Goal: Find specific page/section: Find specific page/section

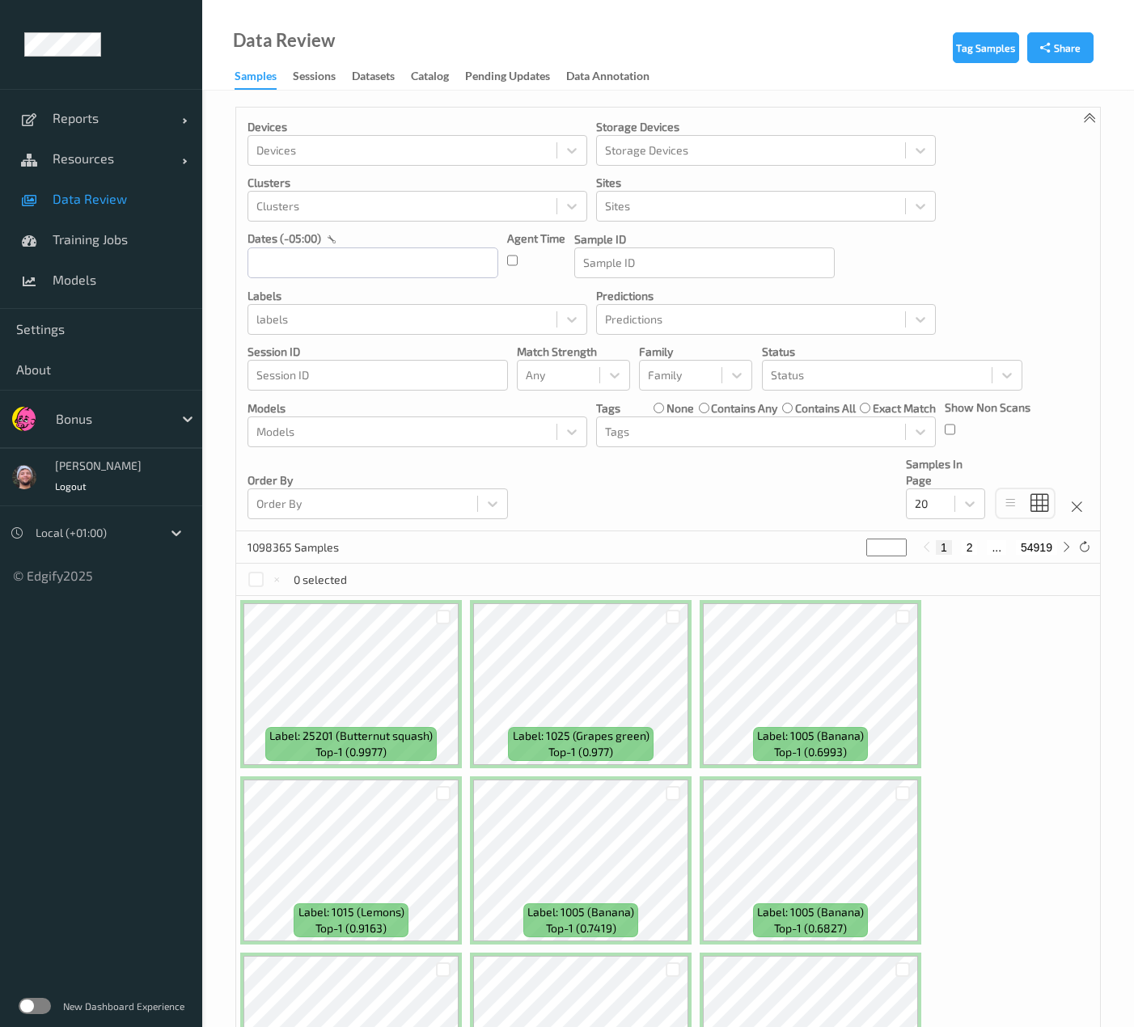
click at [508, 343] on div "Devices Devices Storage Devices Storage Devices Clusters Clusters Sites Sites d…" at bounding box center [668, 320] width 864 height 424
click at [53, 439] on div "Bonus" at bounding box center [101, 419] width 202 height 58
click at [85, 425] on div at bounding box center [110, 418] width 109 height 19
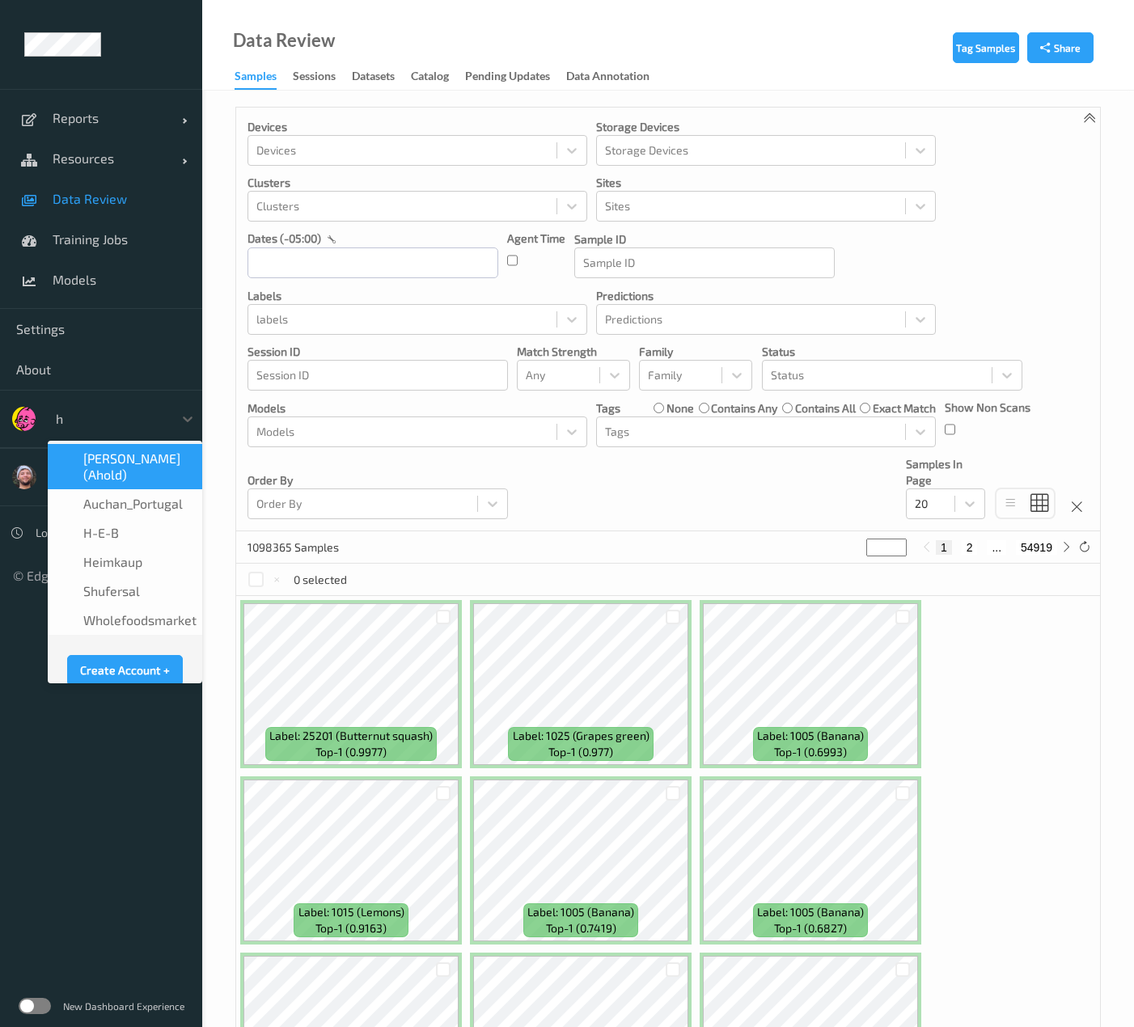
type input "h-"
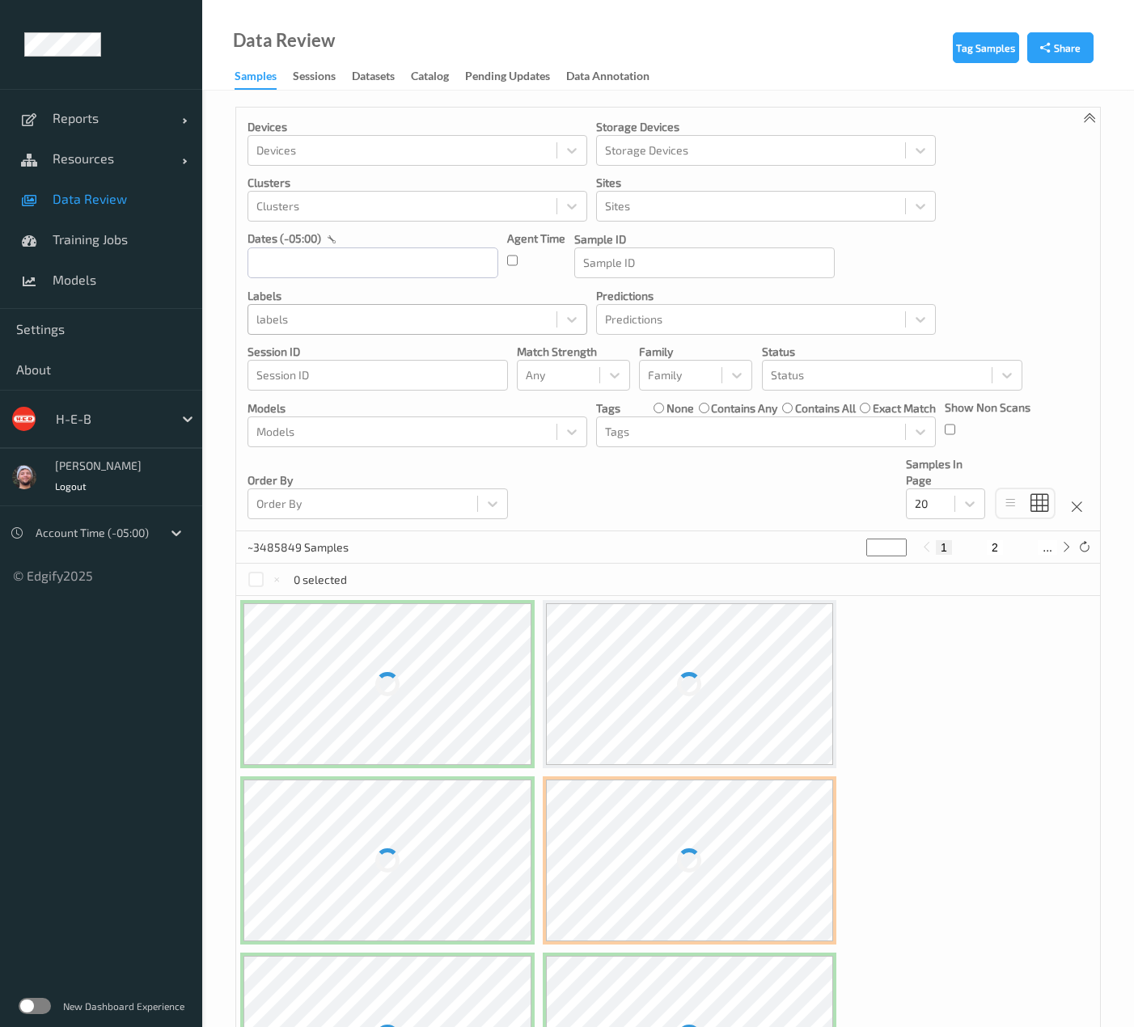
click at [317, 319] on div at bounding box center [402, 319] width 292 height 19
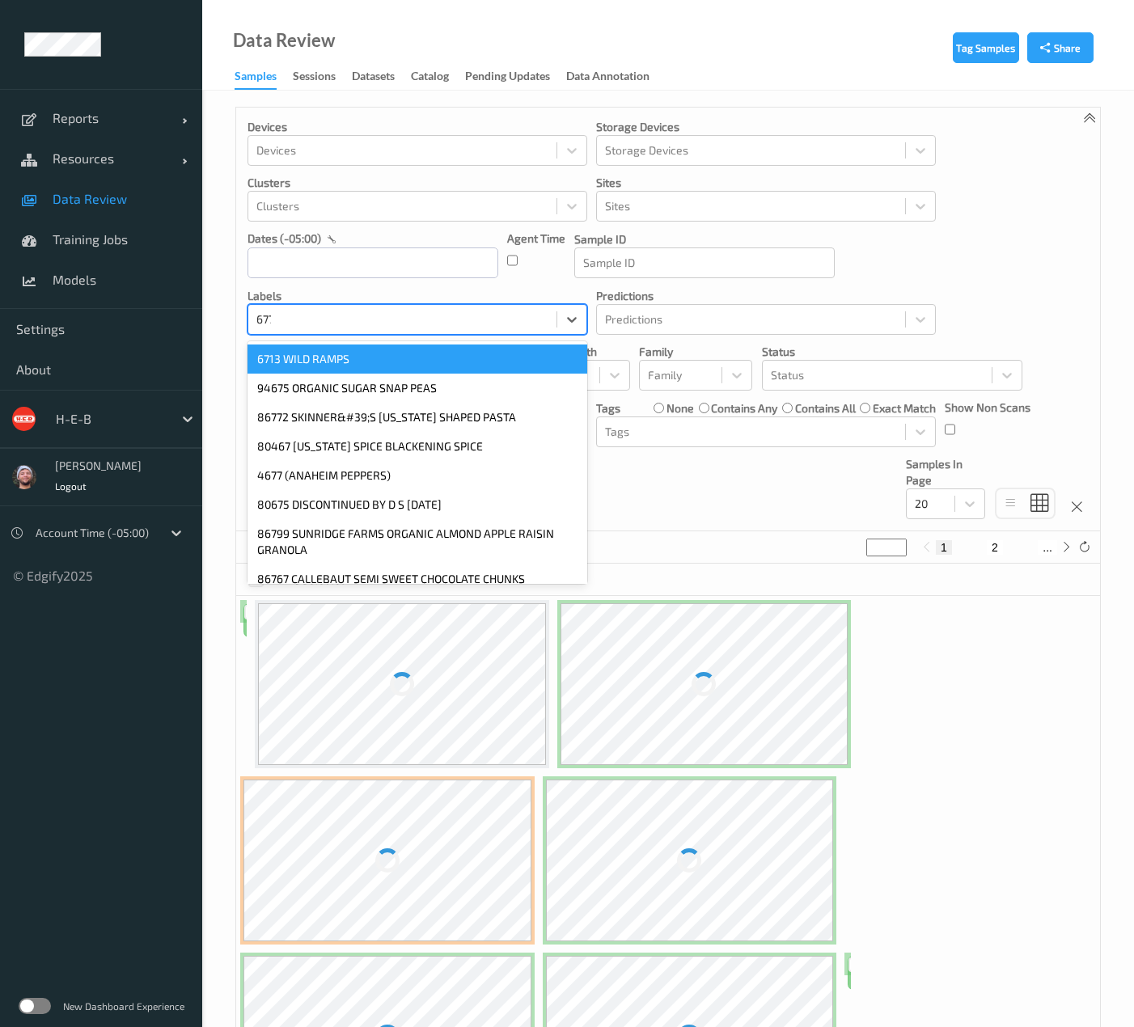
type input "6775"
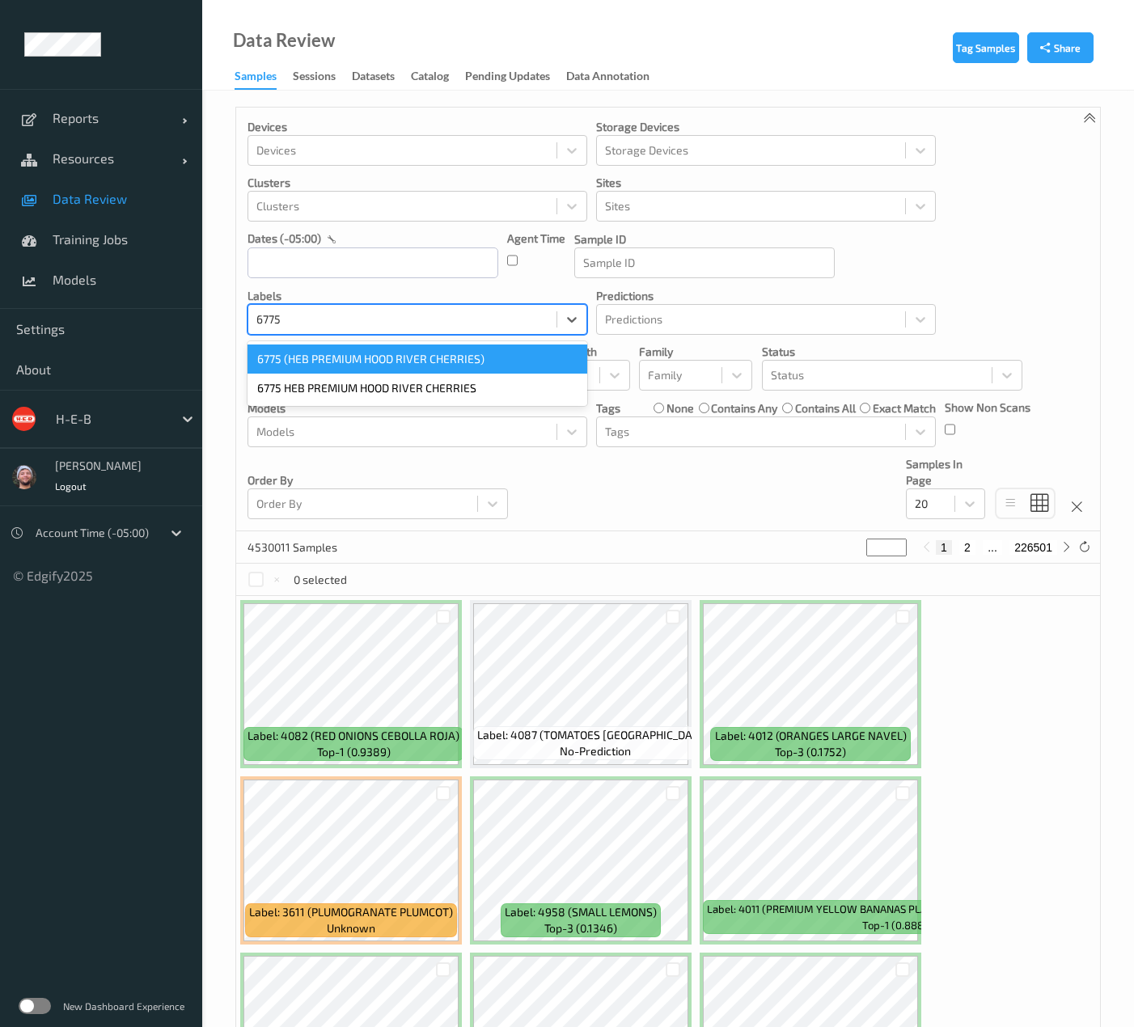
click at [312, 349] on div "6775 (HEB PREMIUM HOOD RIVER CHERRIES)" at bounding box center [418, 359] width 340 height 29
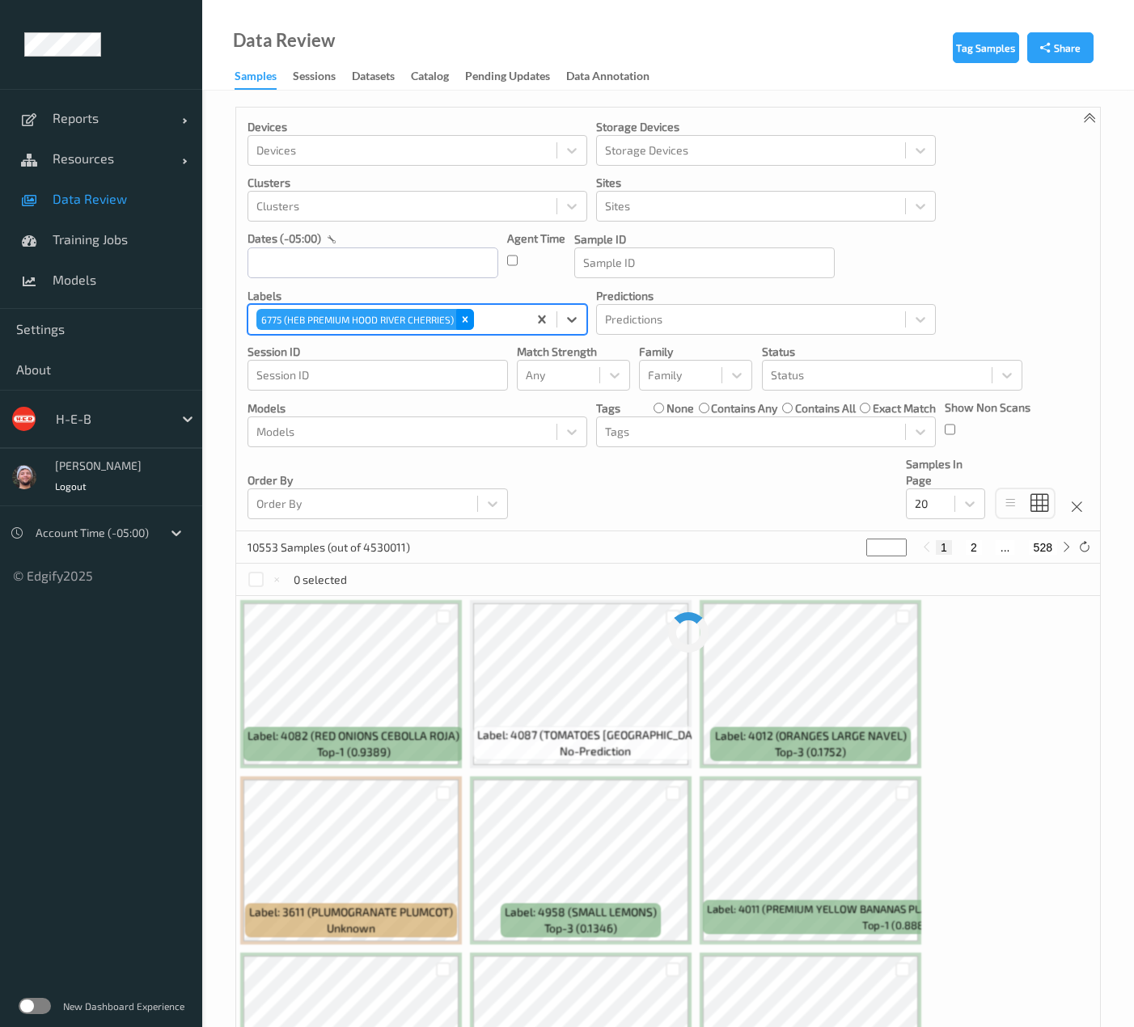
click at [456, 321] on div "Remove 6775 (HEB PREMIUM HOOD RIVER CHERRIES)" at bounding box center [465, 319] width 18 height 21
type input "4045"
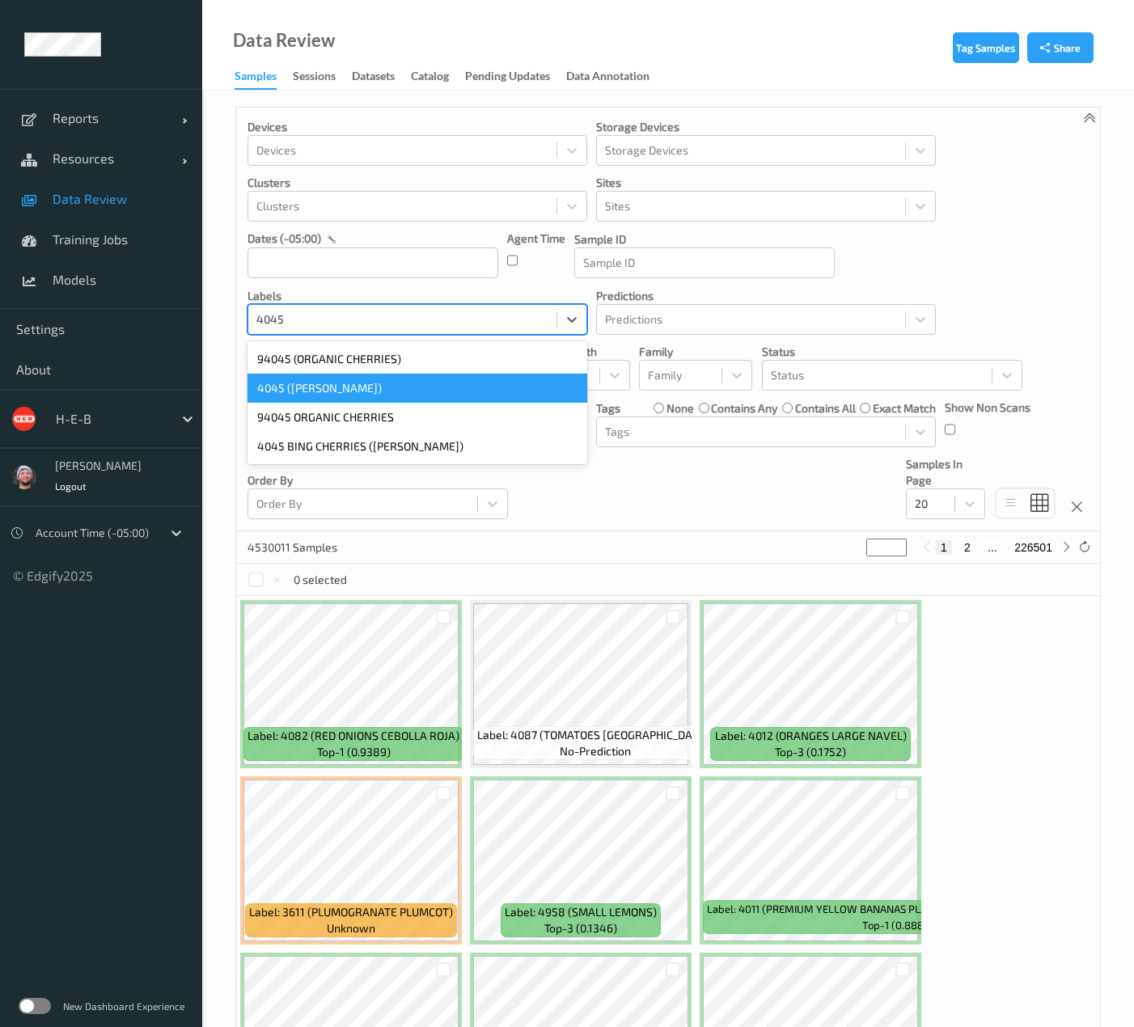
click at [372, 388] on div "4045 (BING CHERRIES)" at bounding box center [418, 388] width 340 height 29
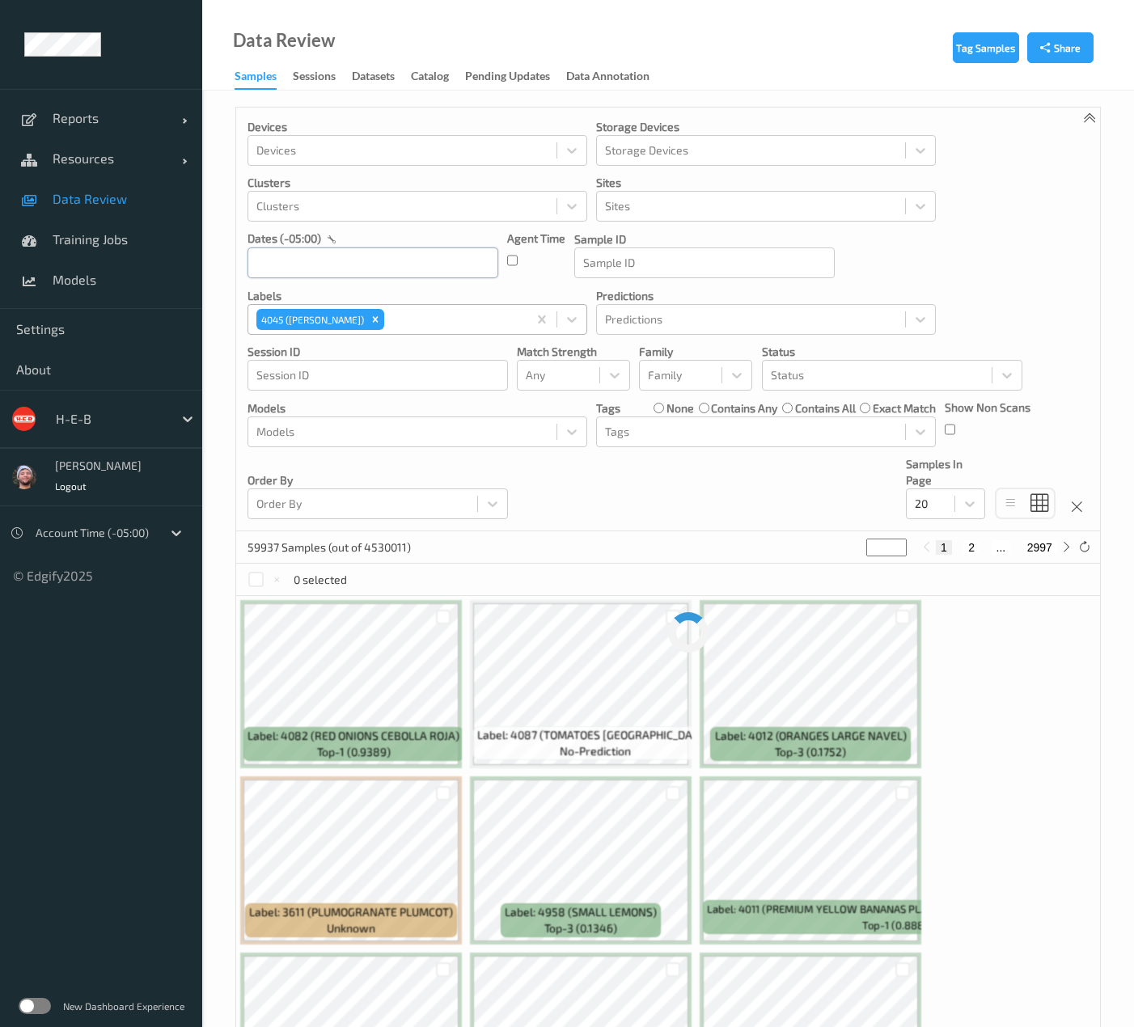
click at [347, 271] on input "text" at bounding box center [373, 263] width 251 height 31
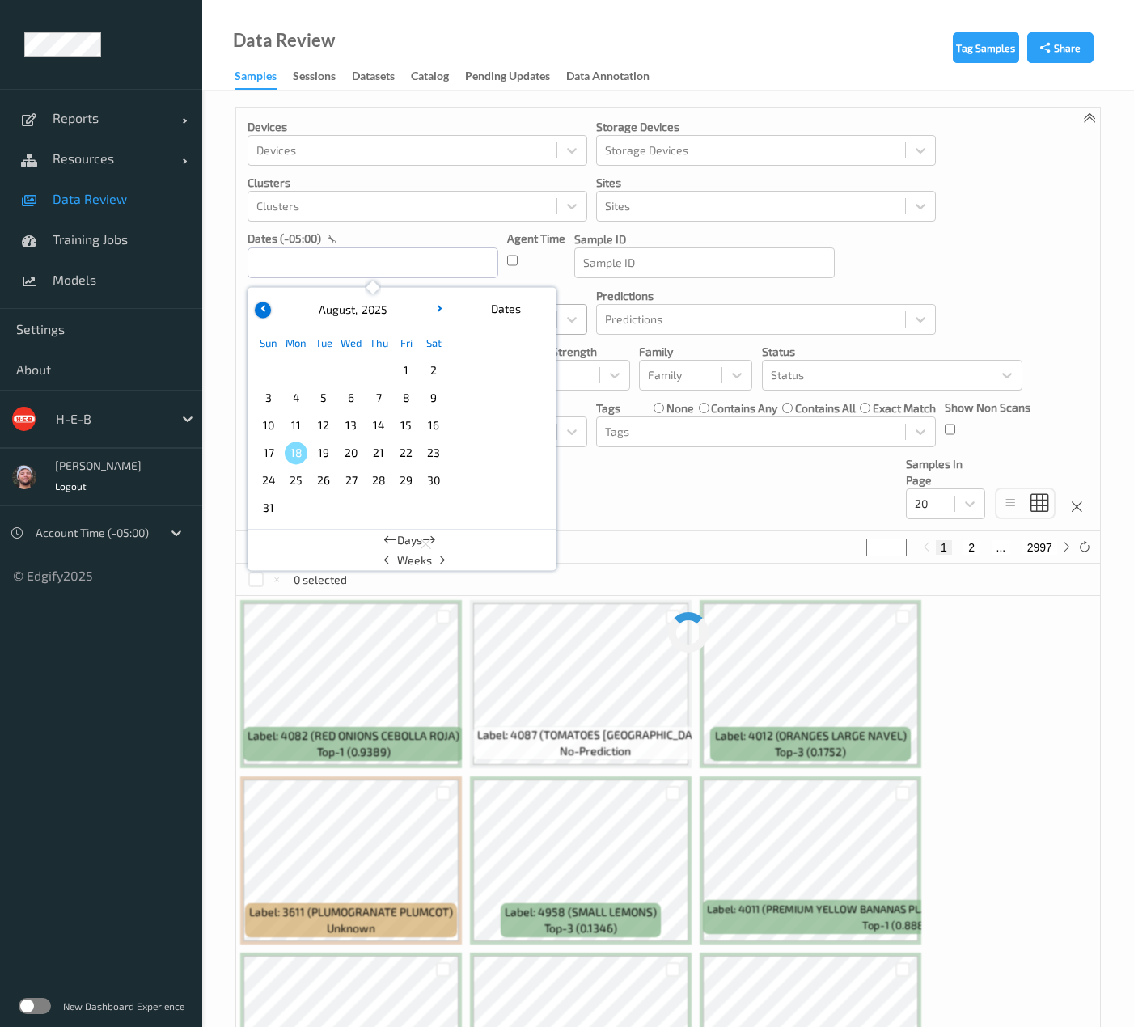
click at [269, 312] on button "button" at bounding box center [263, 310] width 16 height 16
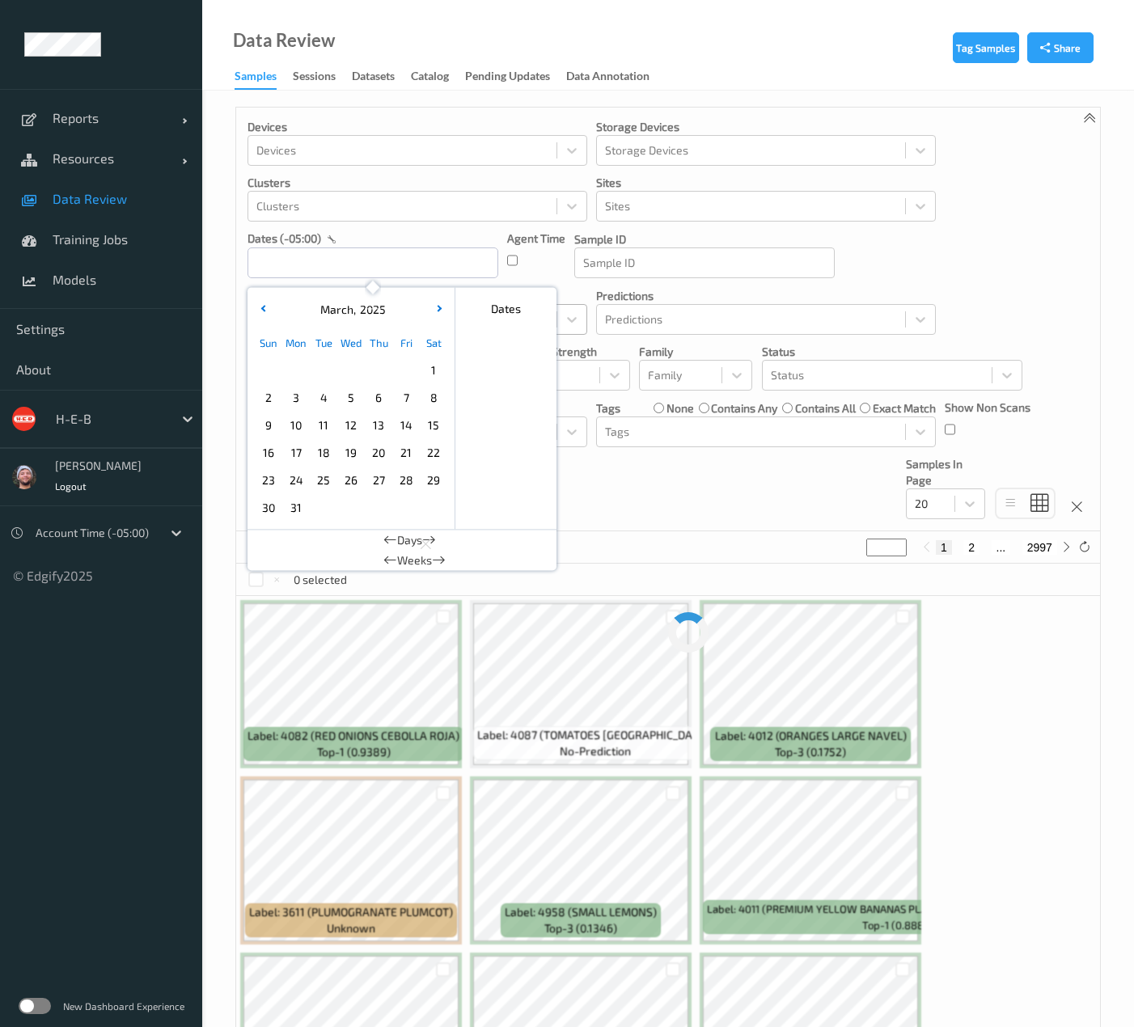
click at [348, 400] on span "5" at bounding box center [351, 398] width 23 height 23
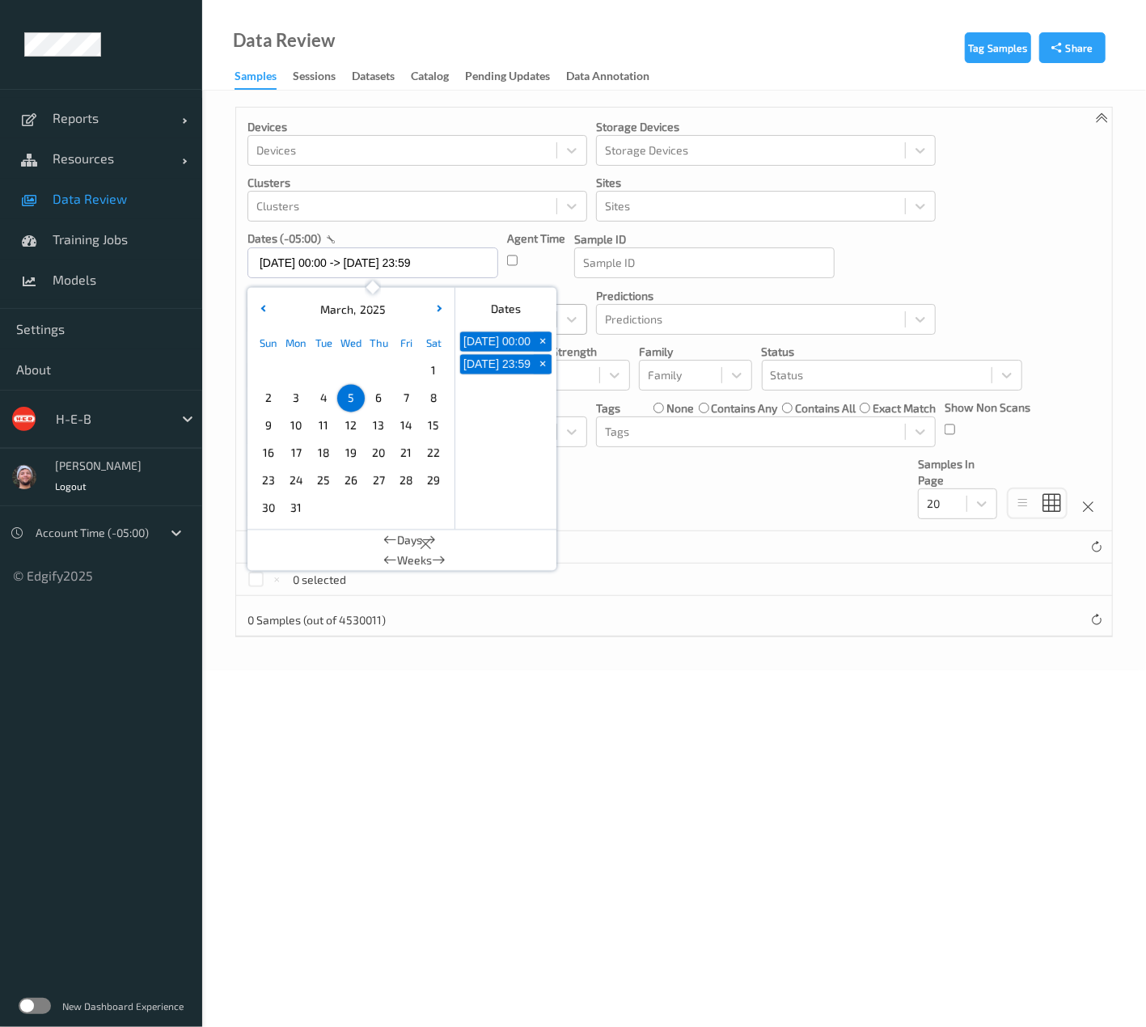
click at [338, 461] on div "19" at bounding box center [351, 453] width 28 height 28
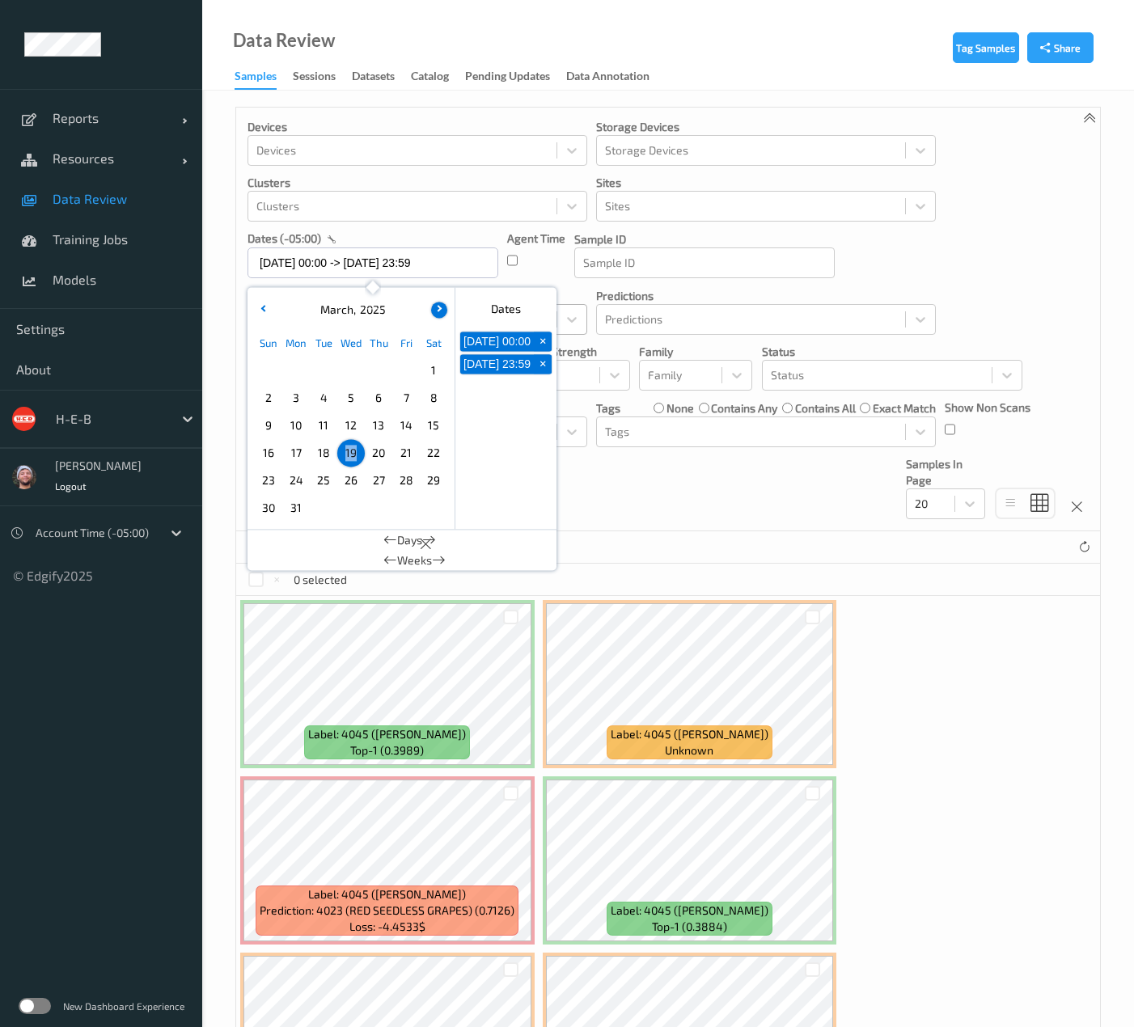
click at [438, 310] on icon "button" at bounding box center [437, 308] width 6 height 6
click at [311, 426] on div "17" at bounding box center [324, 426] width 28 height 28
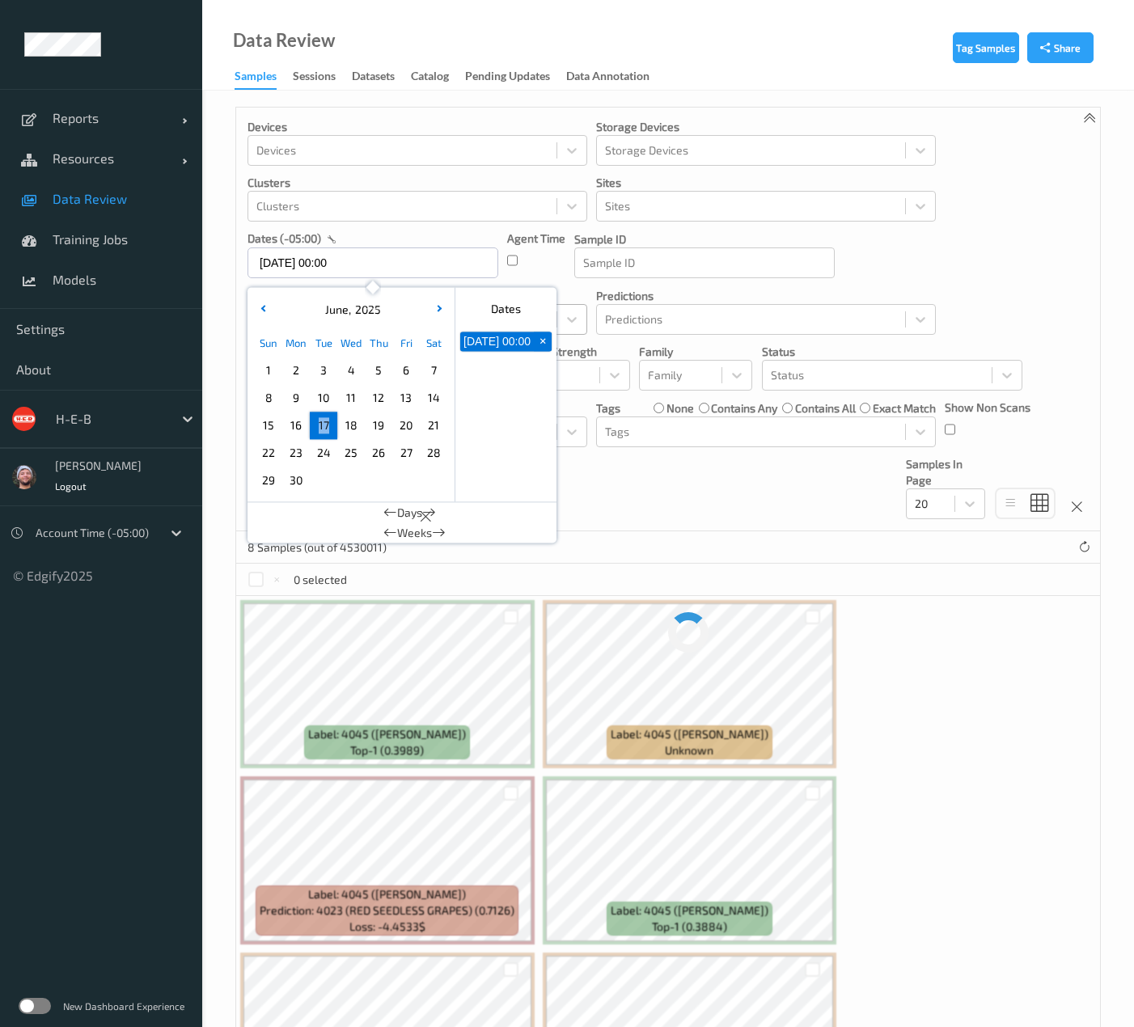
click at [311, 426] on div "17" at bounding box center [324, 426] width 28 height 28
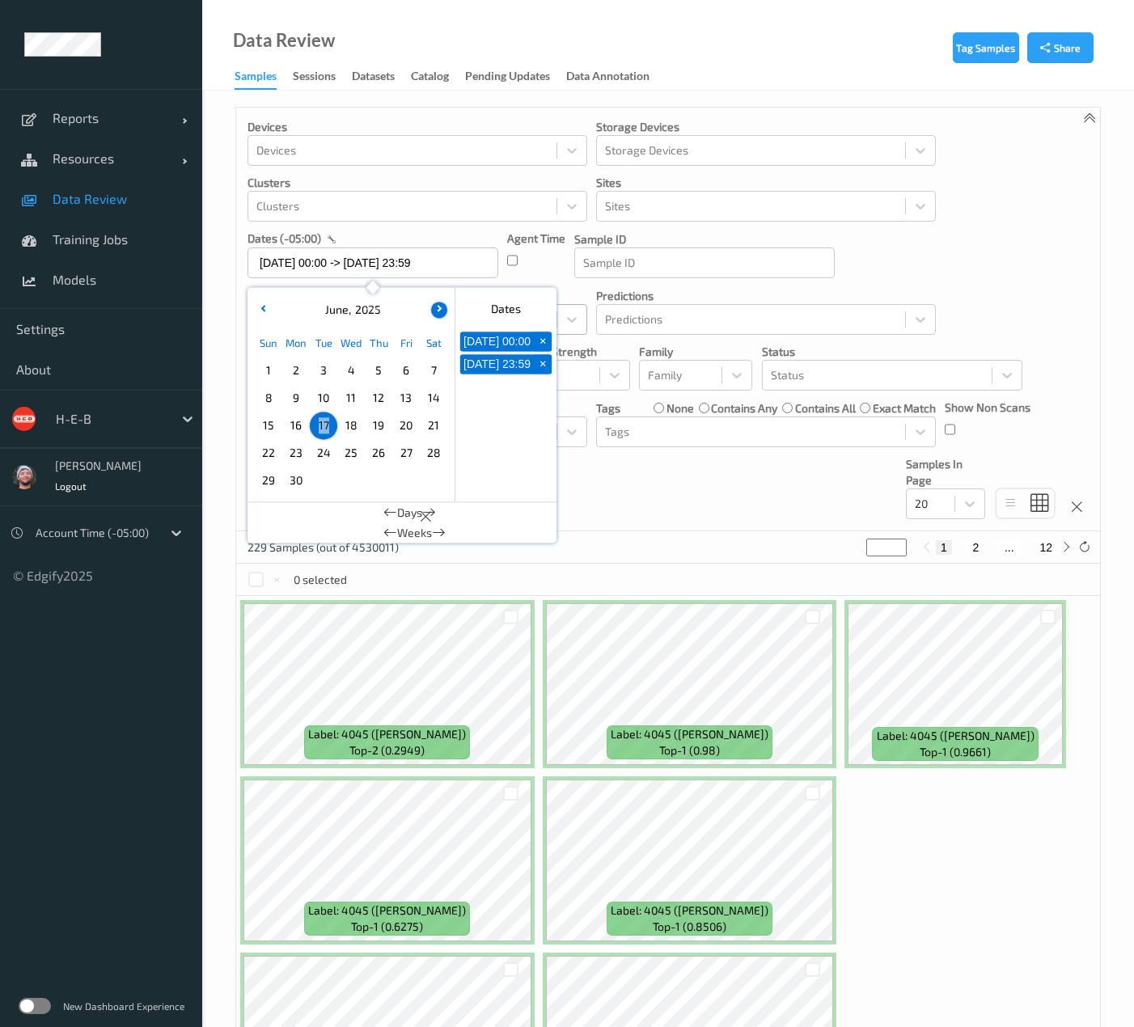
click at [435, 315] on button "button" at bounding box center [439, 310] width 16 height 16
click at [332, 429] on span "15" at bounding box center [323, 425] width 23 height 23
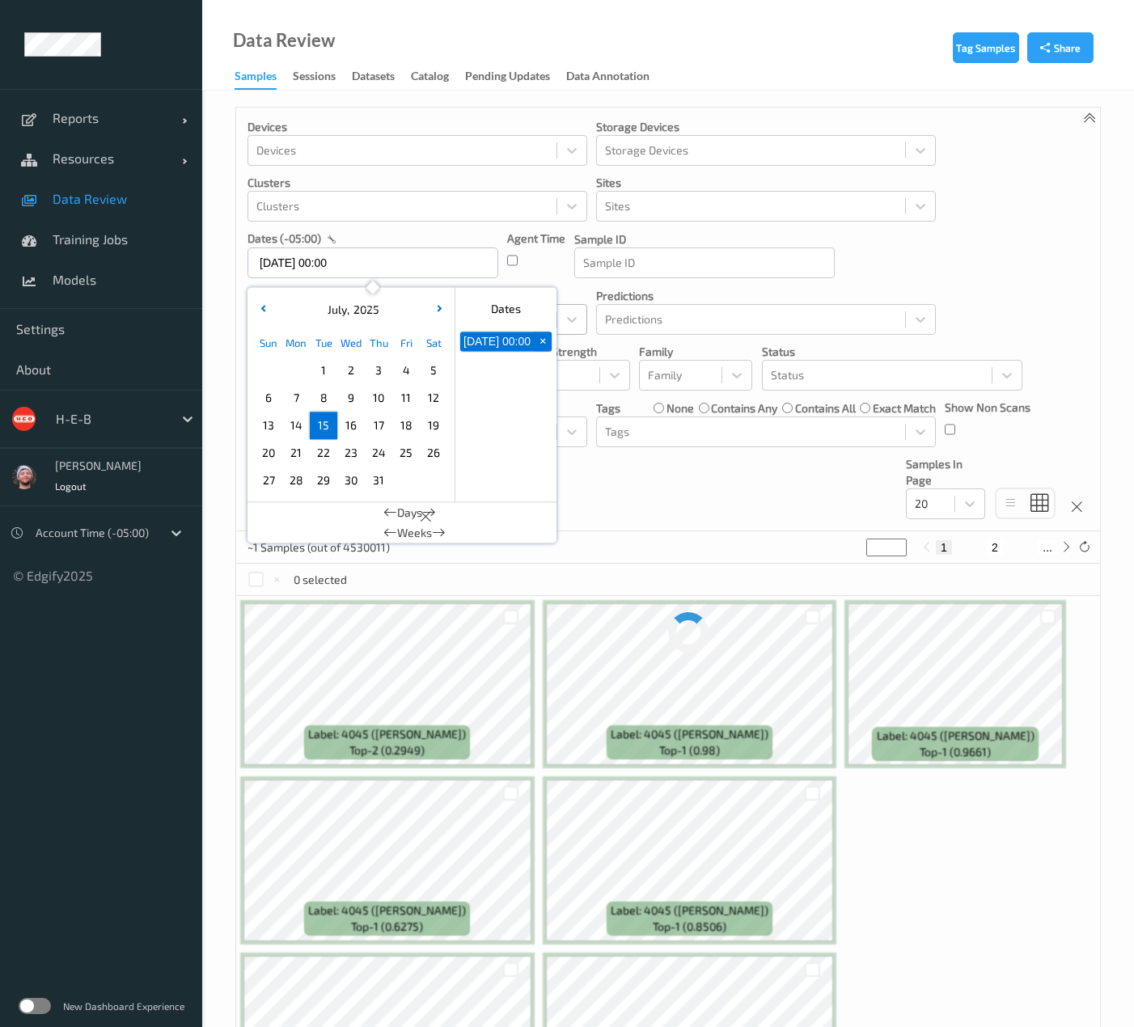
click at [332, 429] on span "15" at bounding box center [323, 425] width 23 height 23
type input "15/07/2025 00:00 -> 15/07/2025 23:59"
click at [128, 292] on link "Models" at bounding box center [101, 280] width 202 height 40
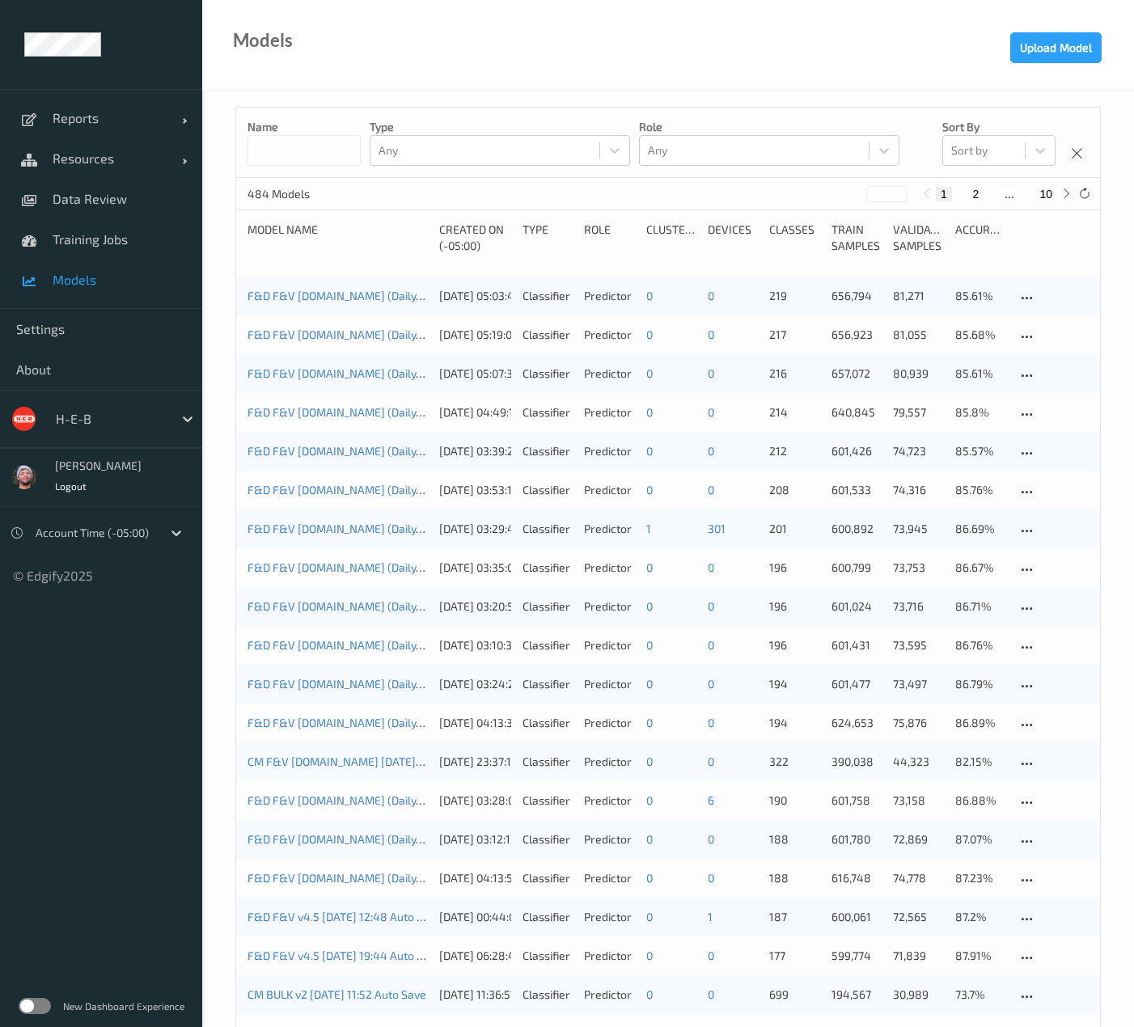
click at [374, 240] on div "Model Name" at bounding box center [338, 238] width 180 height 32
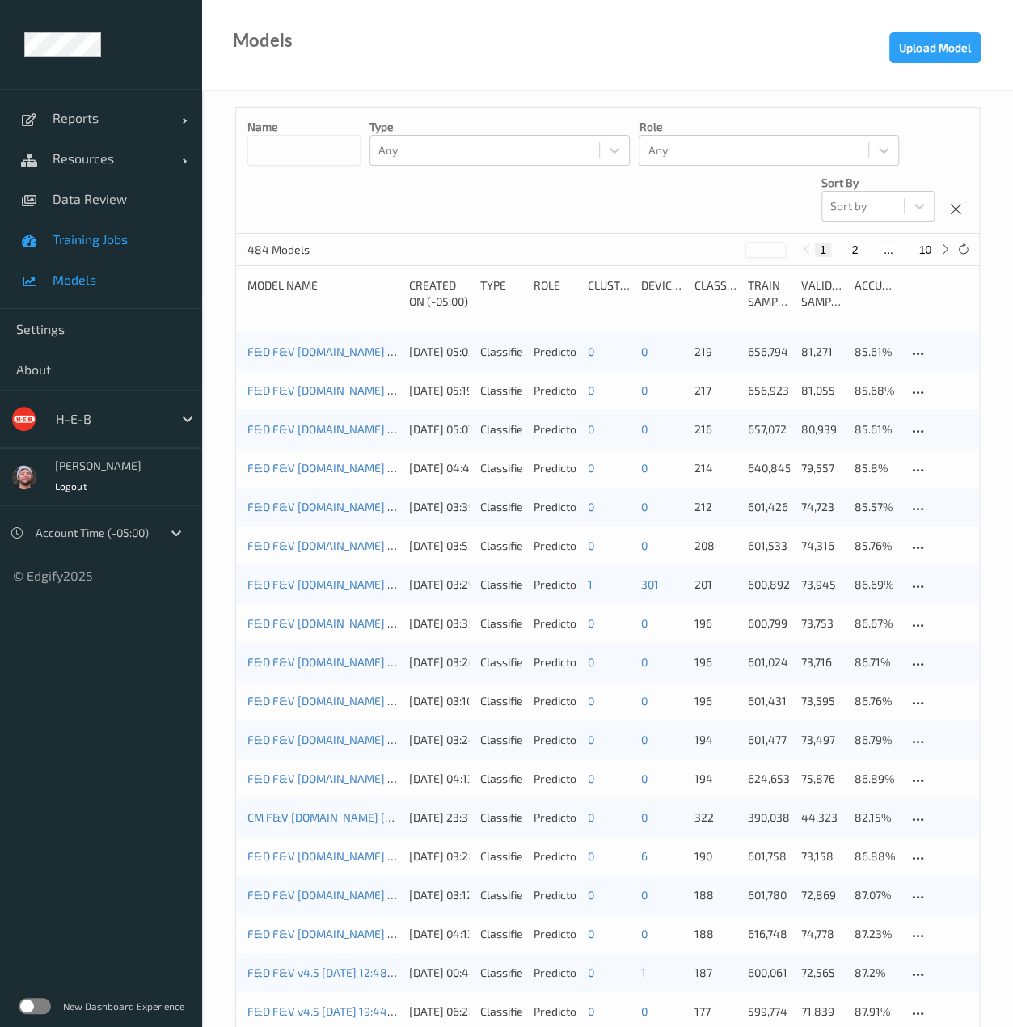
click at [86, 221] on link "Training Jobs" at bounding box center [101, 239] width 202 height 40
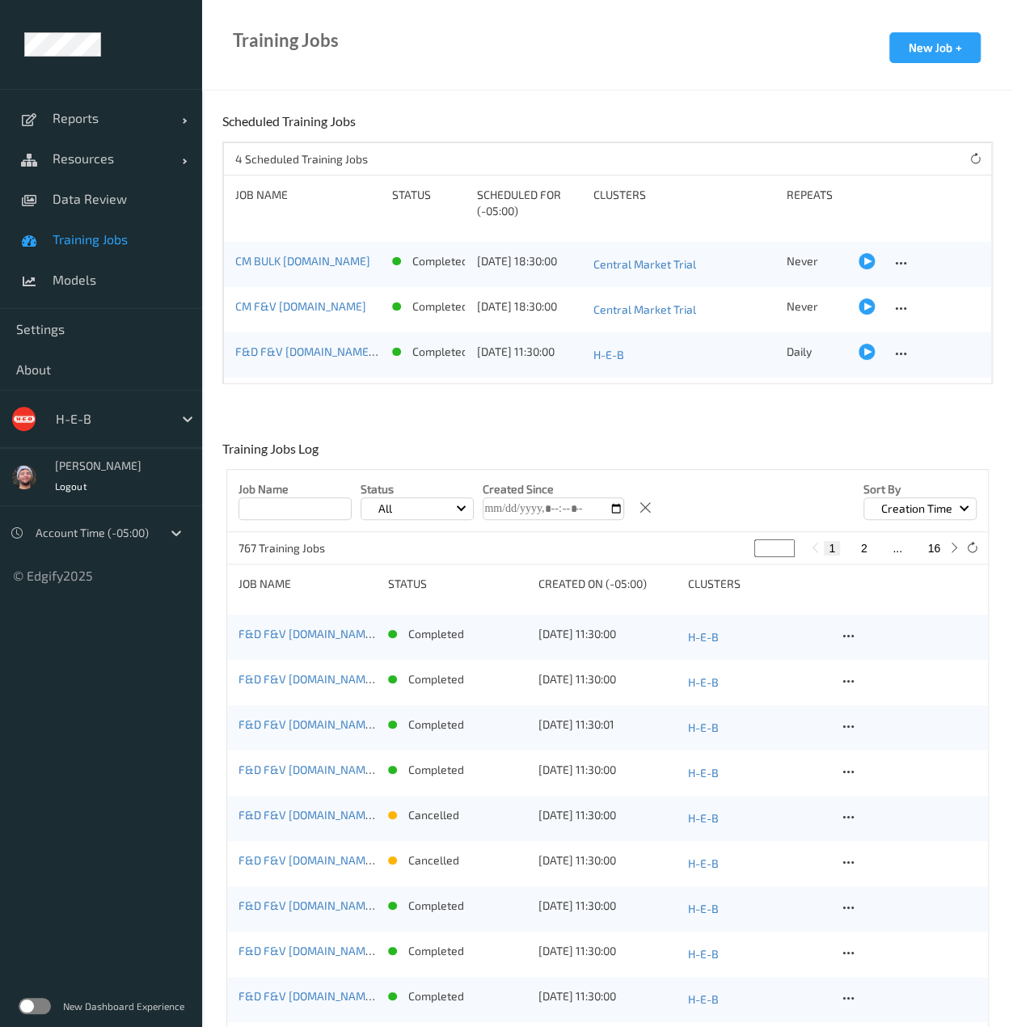
click at [104, 824] on ul "Reports Default Report Customized Report Resources Devices Clusters Sites Data …" at bounding box center [101, 513] width 202 height 1027
click at [91, 430] on div "H-E-B" at bounding box center [110, 419] width 125 height 26
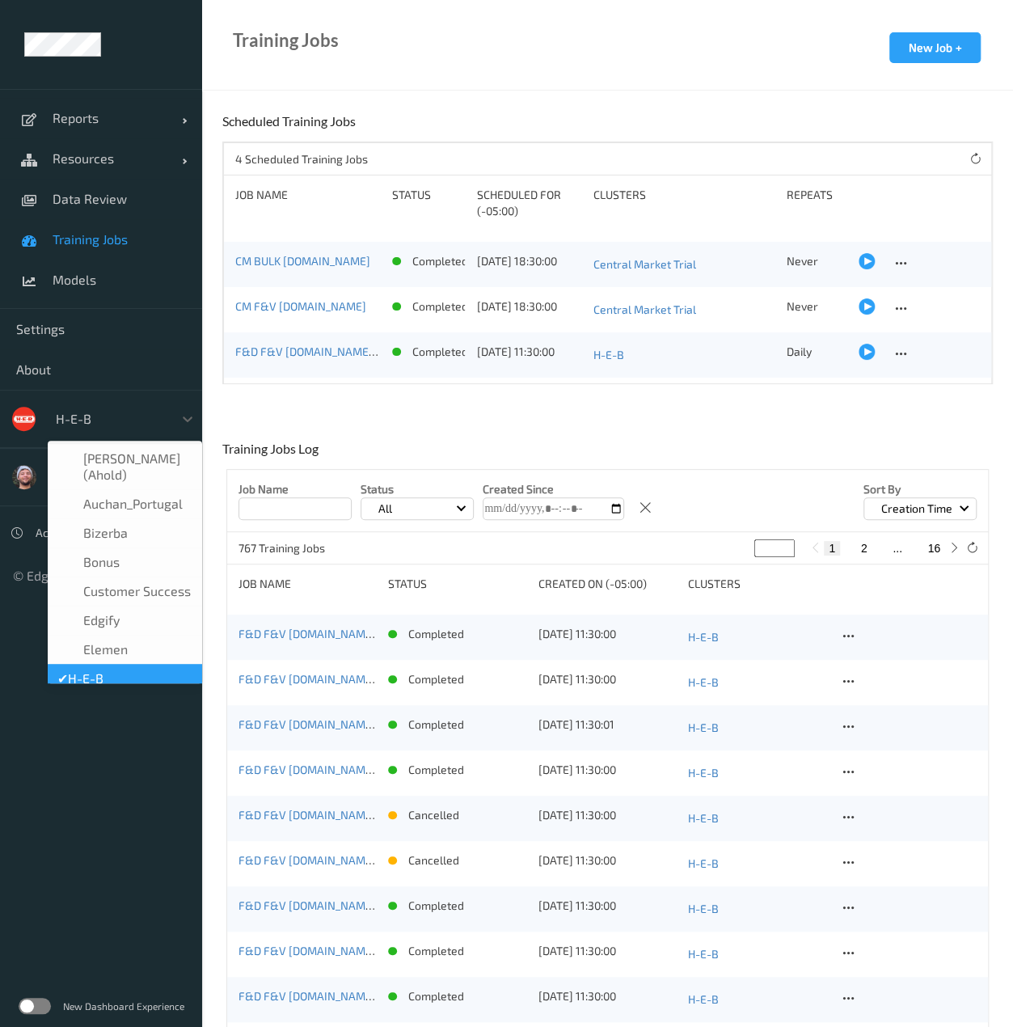
scroll to position [19, 0]
